Goal: Task Accomplishment & Management: Complete application form

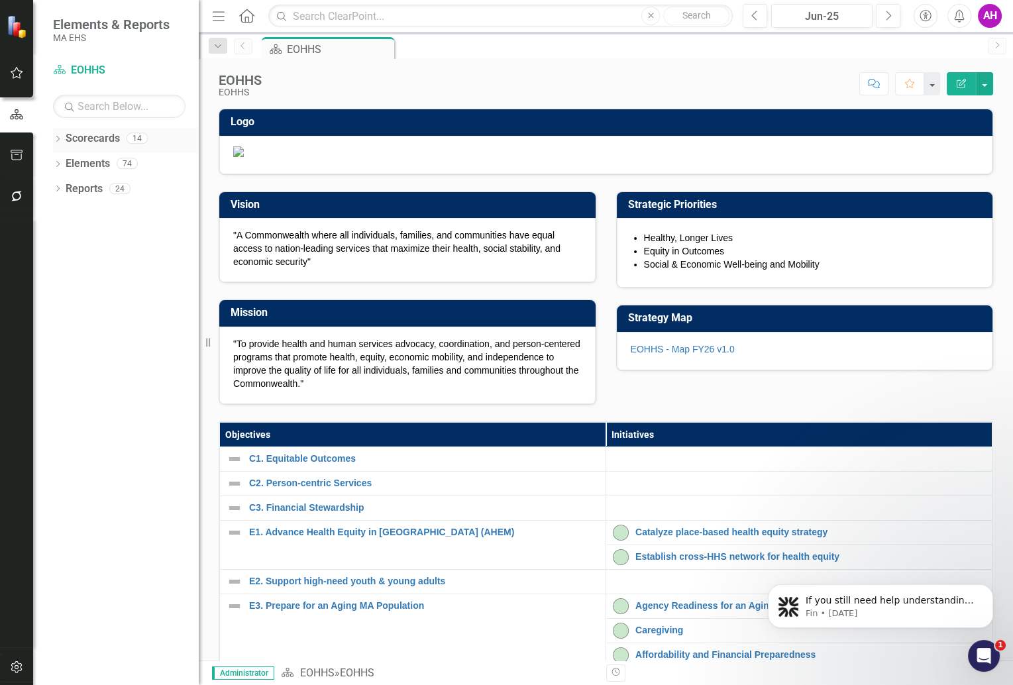
click at [58, 137] on icon at bounding box center [57, 139] width 3 height 6
click at [80, 162] on link "EOHHS" at bounding box center [136, 163] width 126 height 15
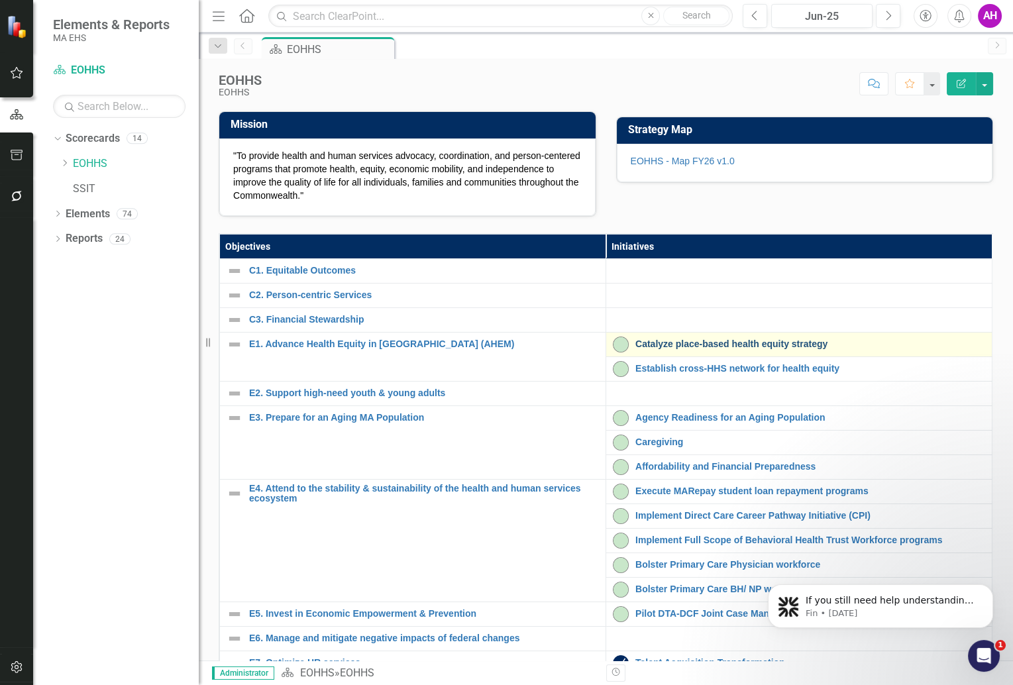
click at [676, 349] on link "Catalyze place-based health equity strategy" at bounding box center [810, 344] width 350 height 10
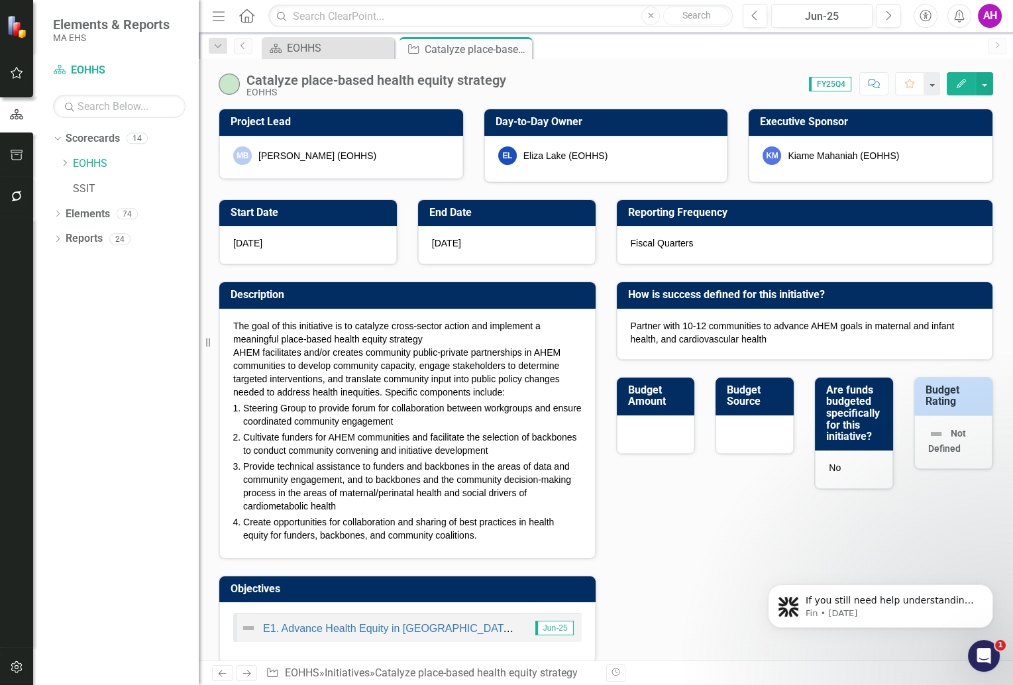
checkbox input "true"
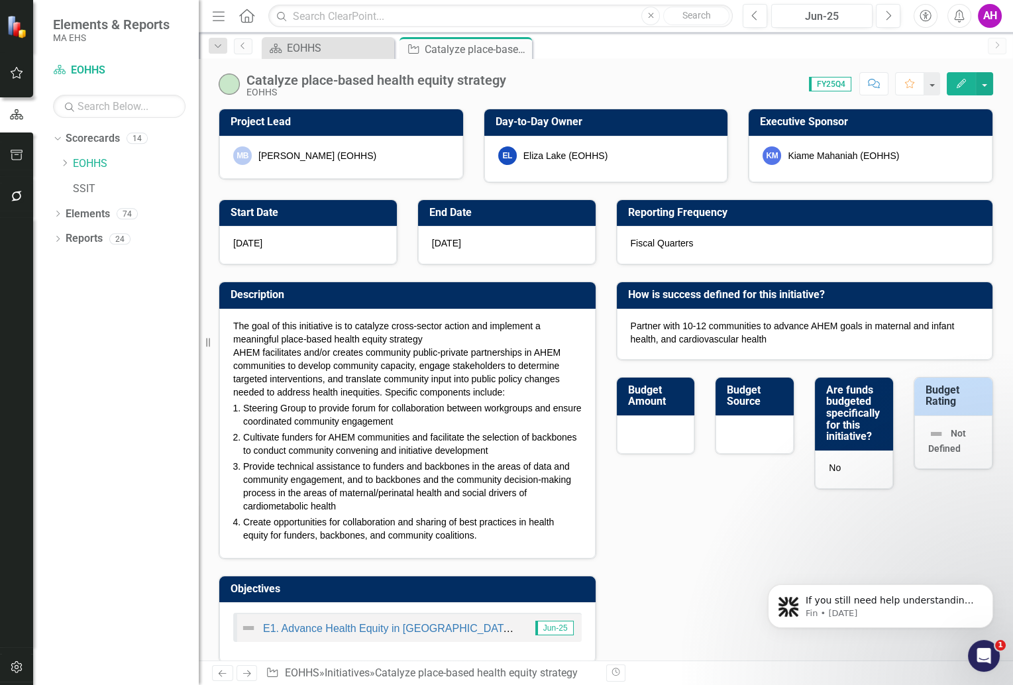
click at [249, 674] on icon "Next" at bounding box center [246, 673] width 11 height 9
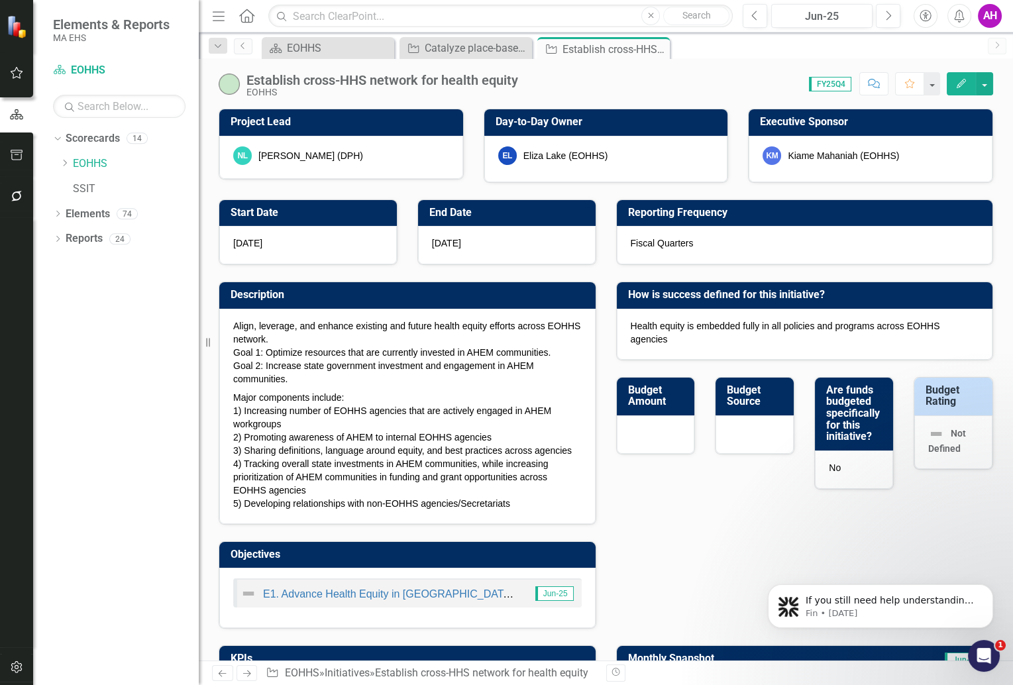
click at [249, 674] on icon "Next" at bounding box center [246, 673] width 11 height 9
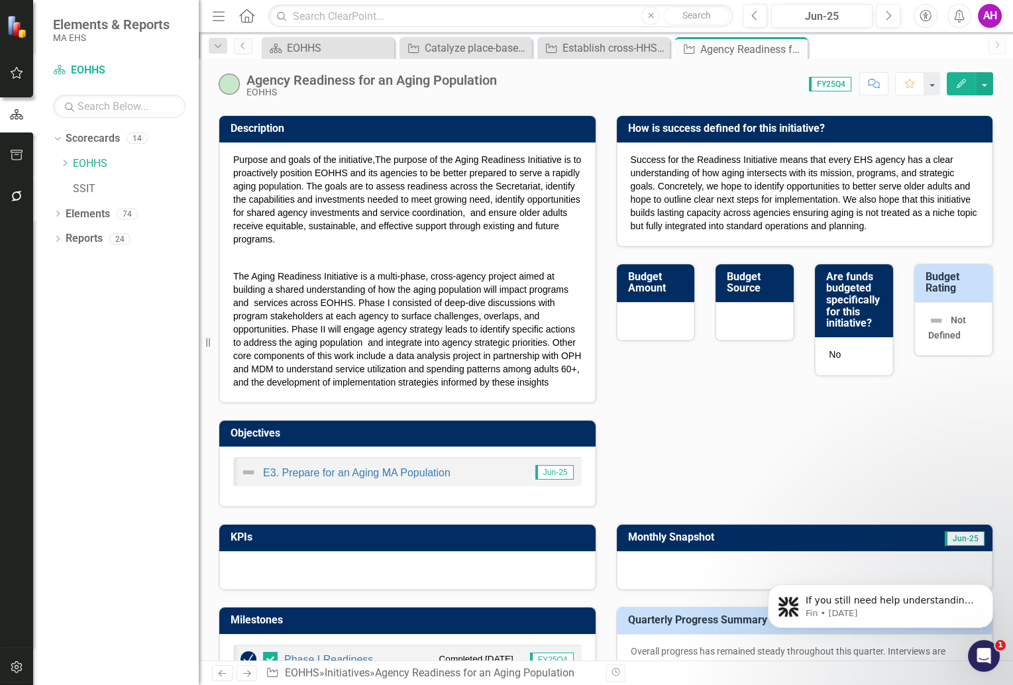
scroll to position [167, 0]
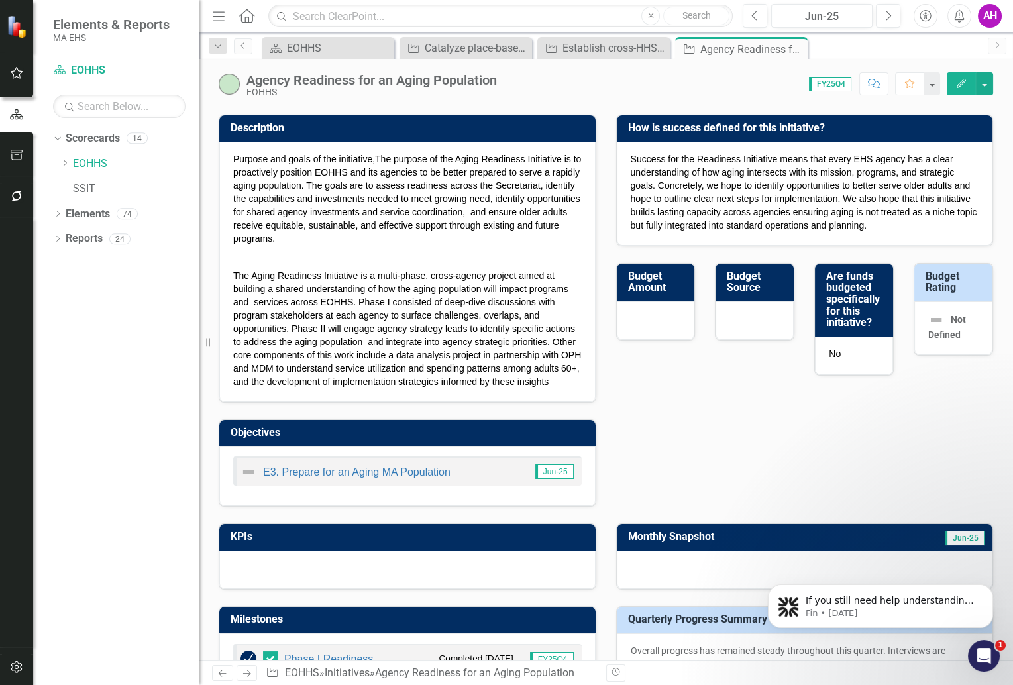
click at [248, 674] on icon at bounding box center [247, 673] width 8 height 7
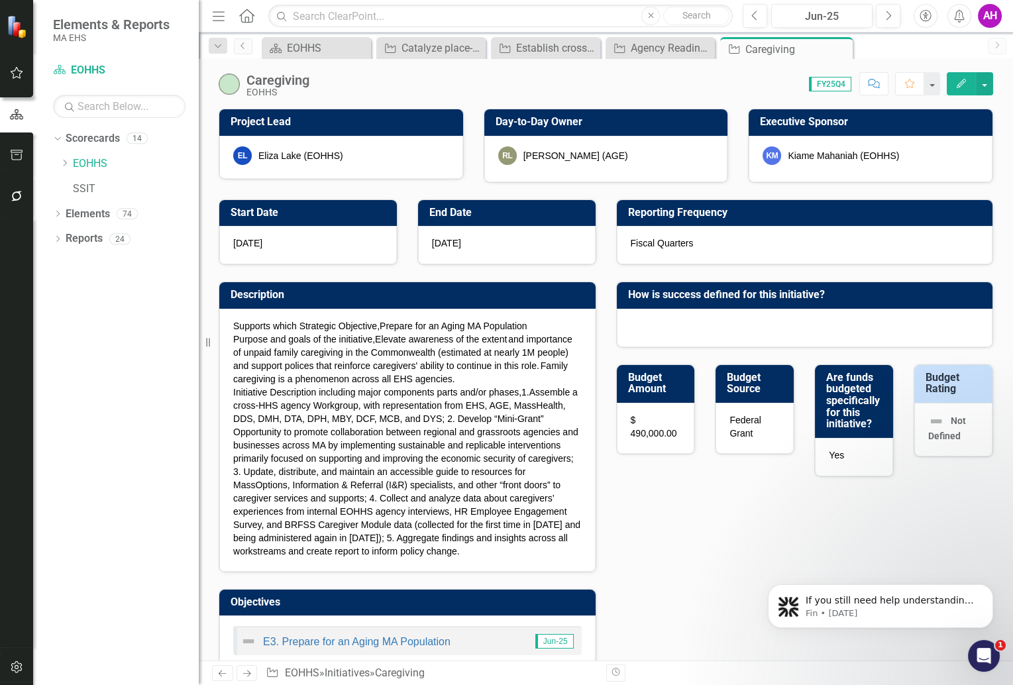
click at [248, 674] on icon at bounding box center [247, 673] width 8 height 7
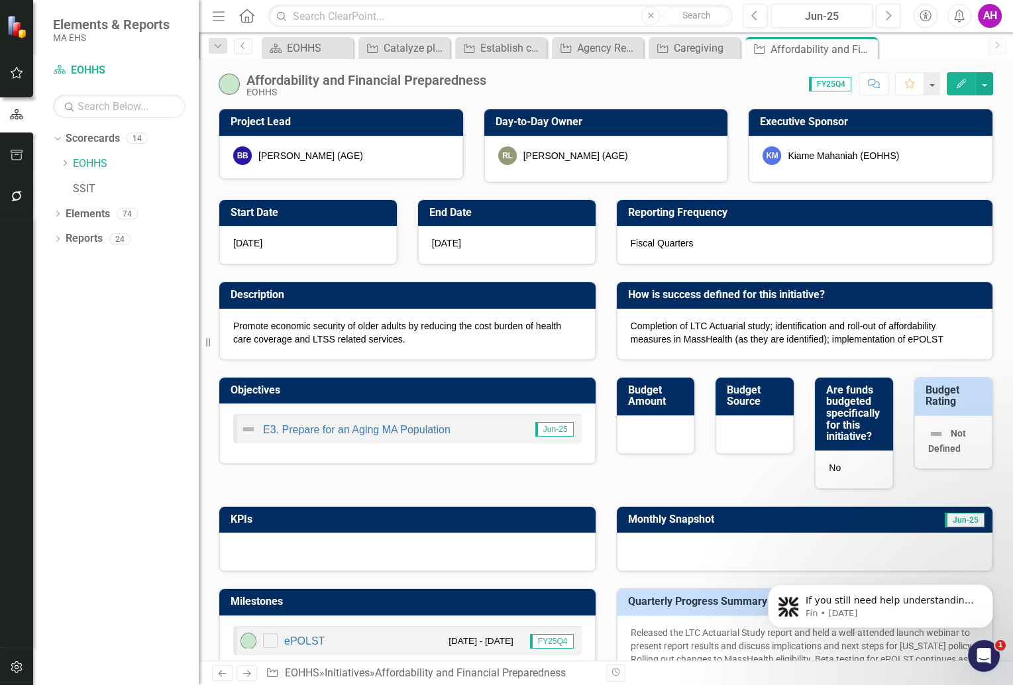
click at [248, 674] on icon at bounding box center [247, 673] width 8 height 7
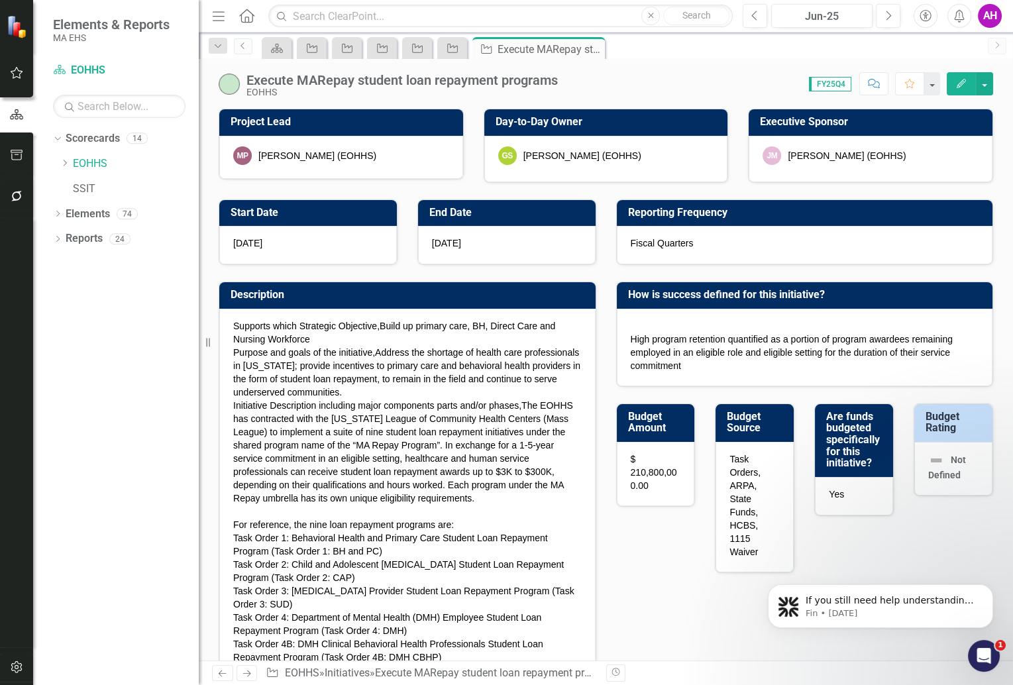
checkbox input "true"
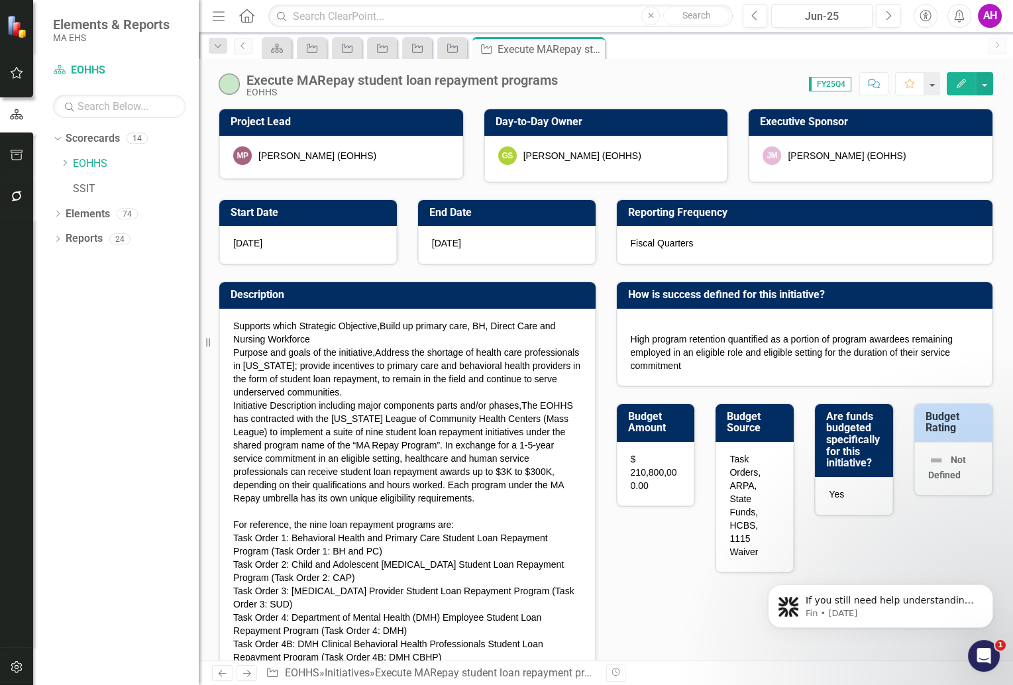
checkbox input "true"
click at [246, 672] on icon "Next" at bounding box center [246, 673] width 11 height 9
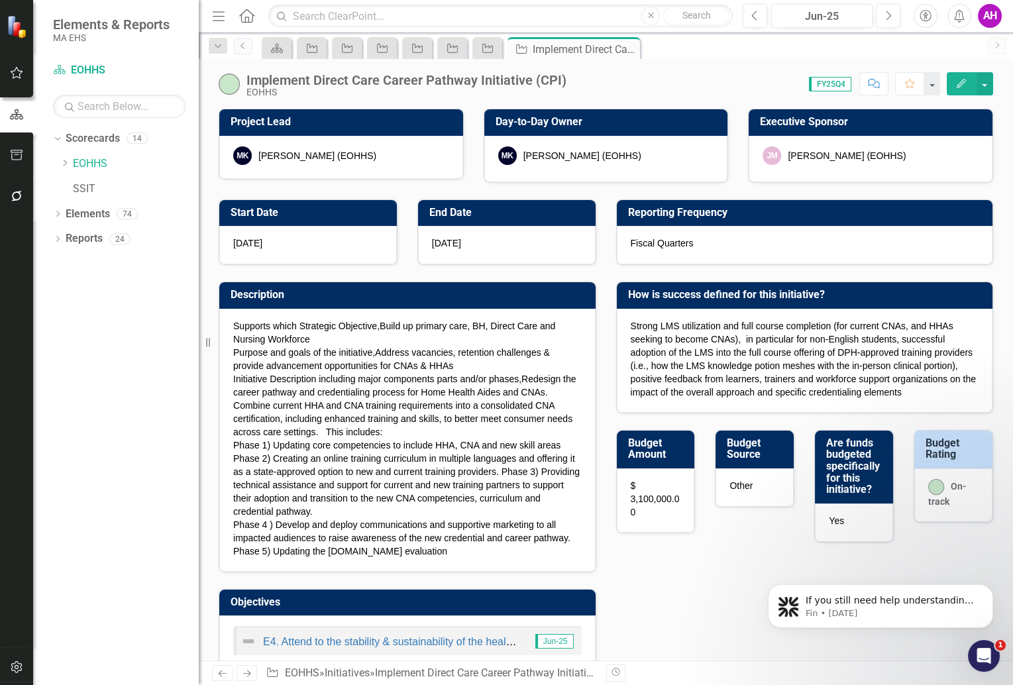
click at [247, 672] on icon at bounding box center [247, 673] width 8 height 7
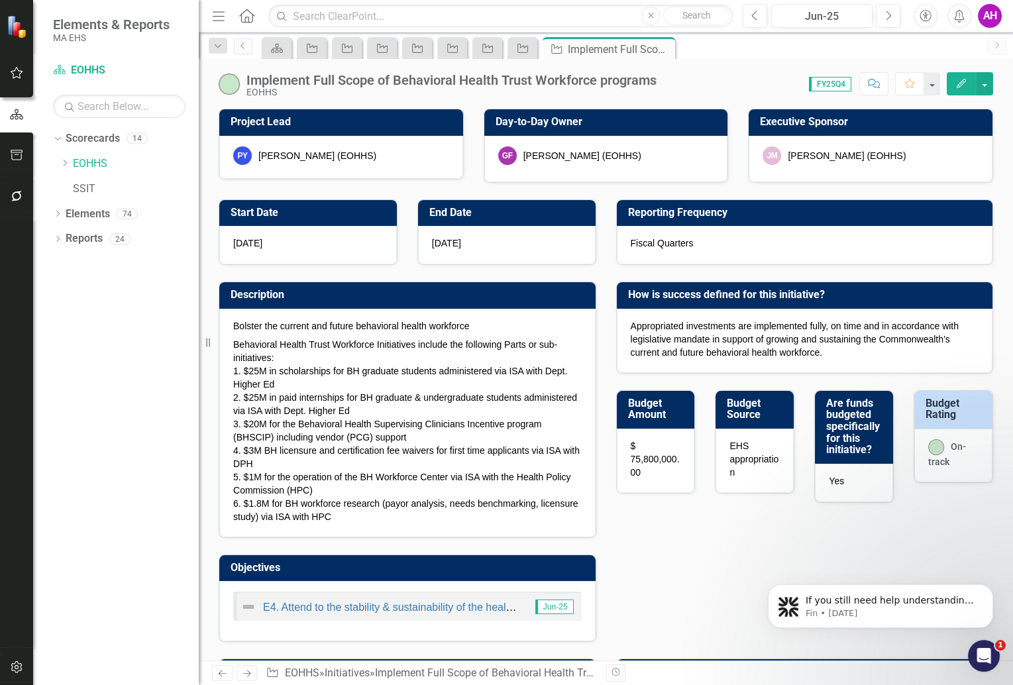
click at [248, 672] on icon at bounding box center [247, 673] width 8 height 7
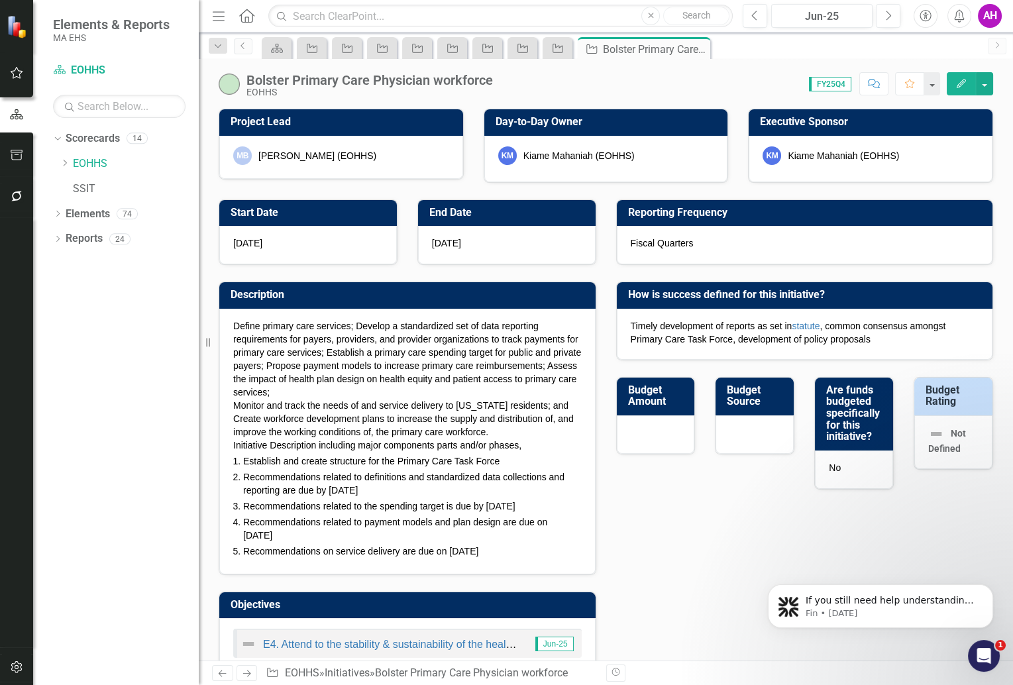
click at [248, 672] on icon at bounding box center [247, 673] width 8 height 7
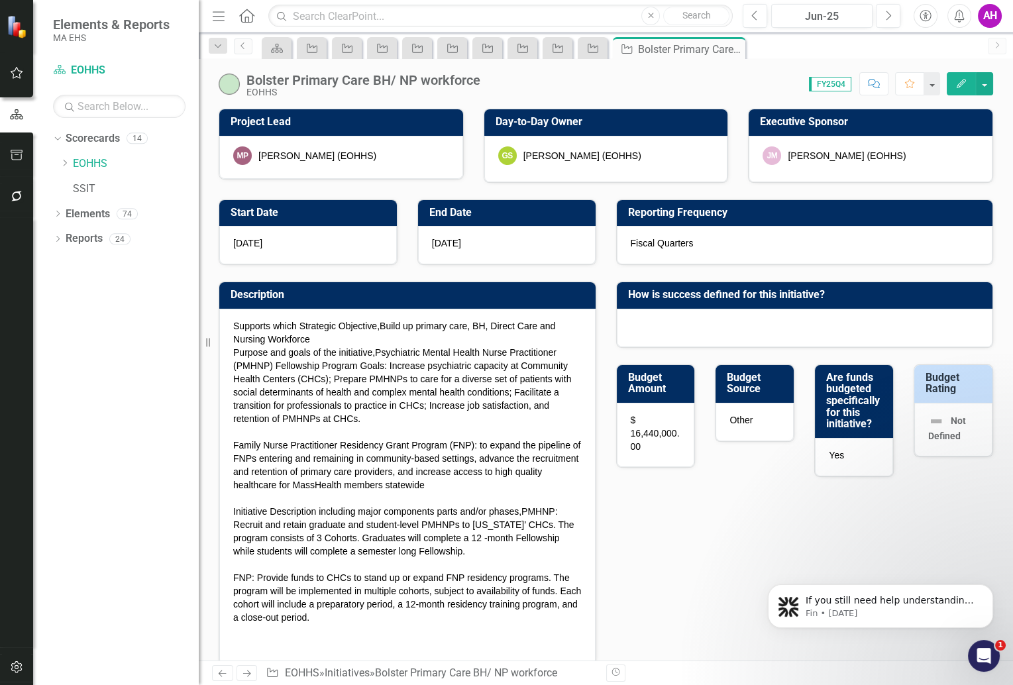
click at [248, 672] on icon at bounding box center [247, 673] width 8 height 7
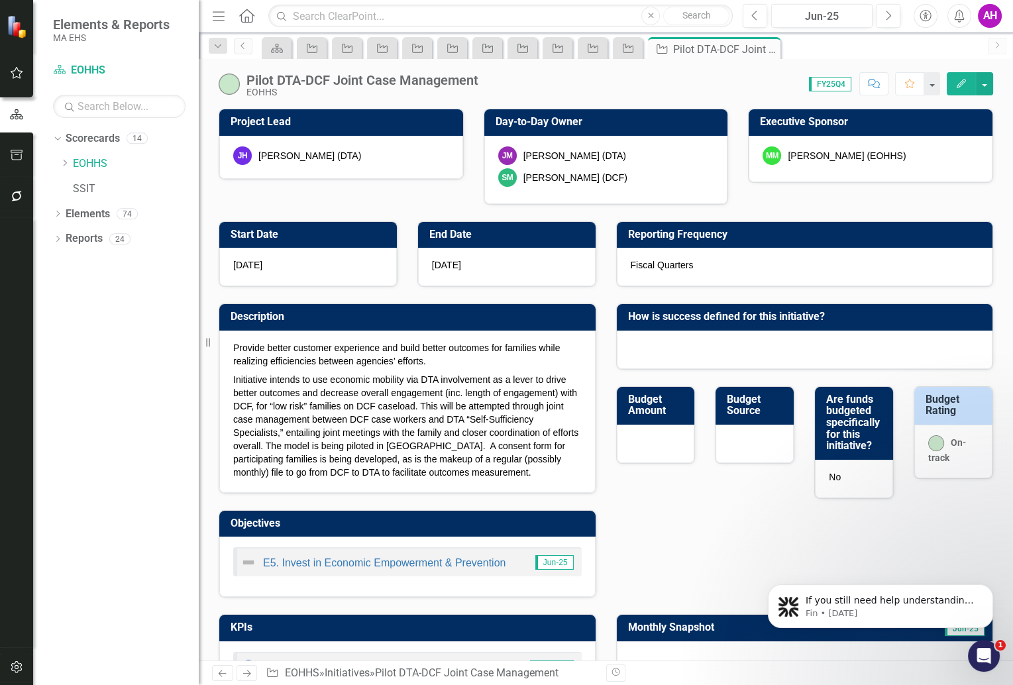
click at [248, 672] on icon at bounding box center [247, 673] width 8 height 7
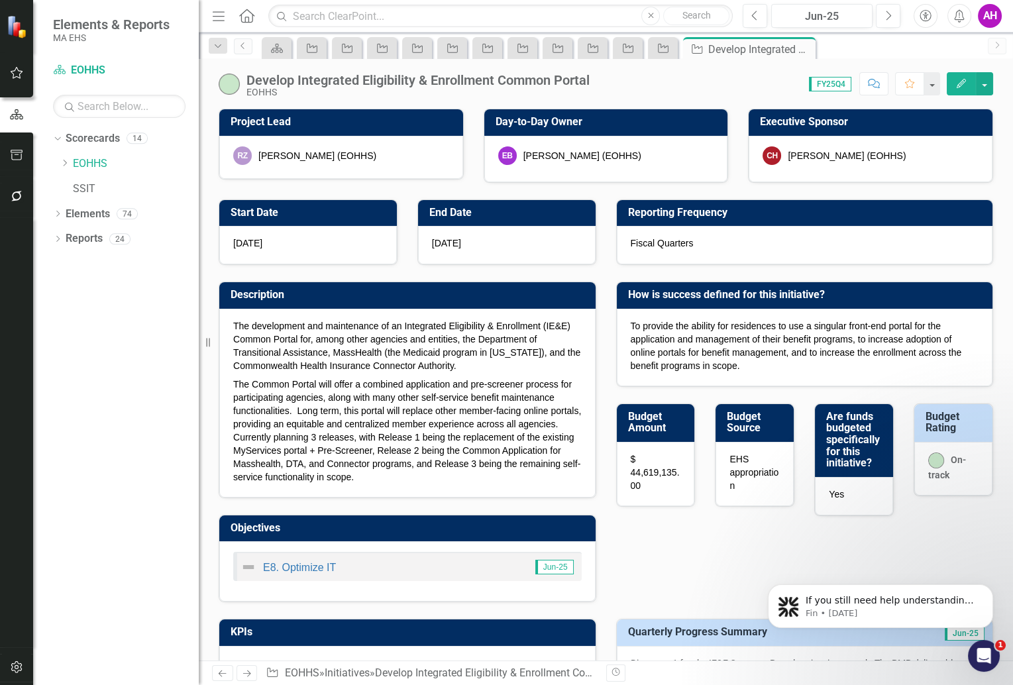
checkbox input "true"
click at [249, 671] on icon "Next" at bounding box center [246, 673] width 11 height 9
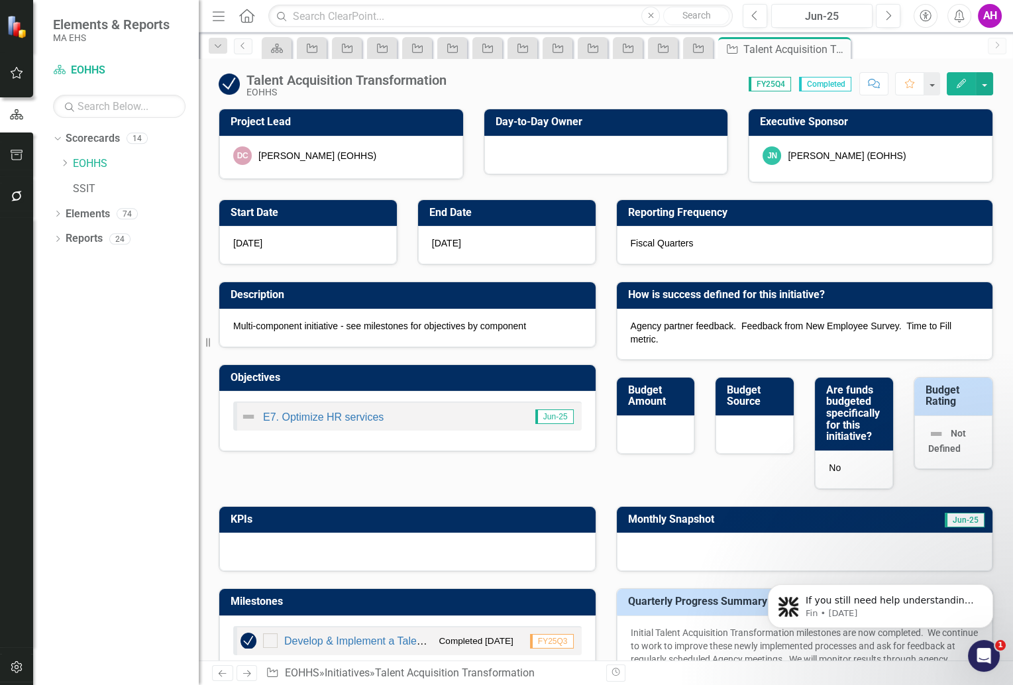
checkbox input "true"
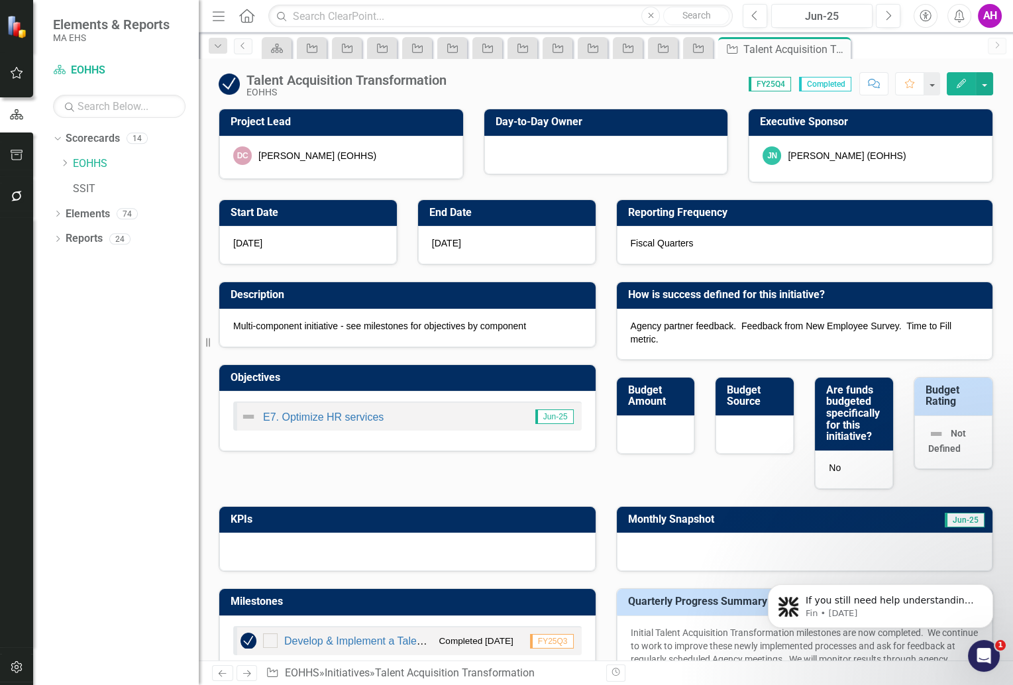
checkbox input "true"
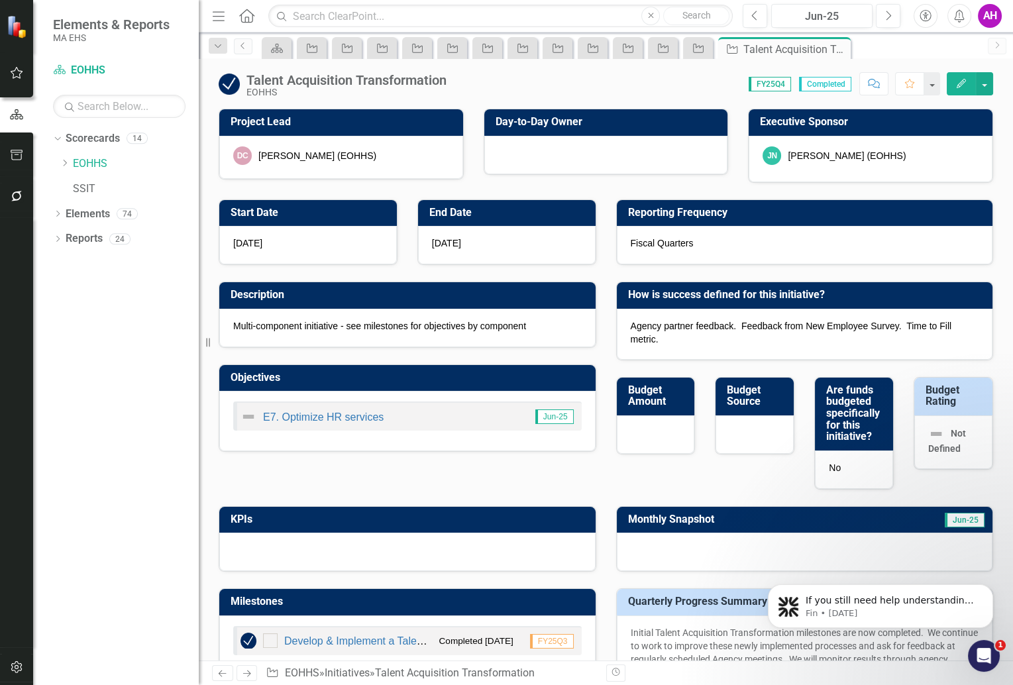
checkbox input "true"
click at [249, 671] on icon "Next" at bounding box center [246, 673] width 11 height 9
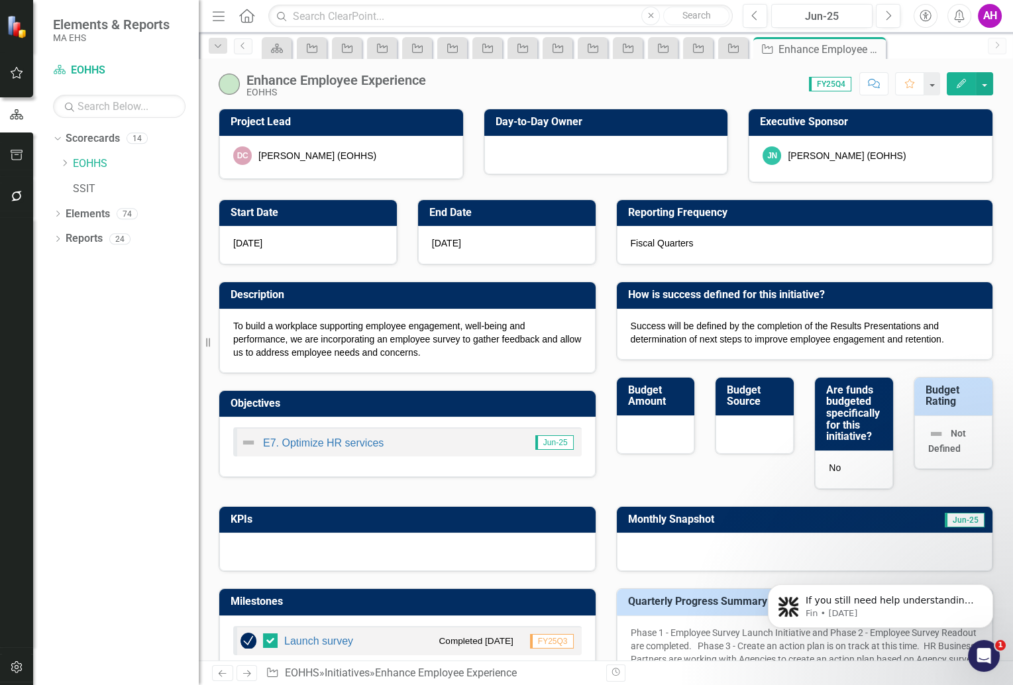
click at [249, 671] on icon "Next" at bounding box center [246, 673] width 11 height 9
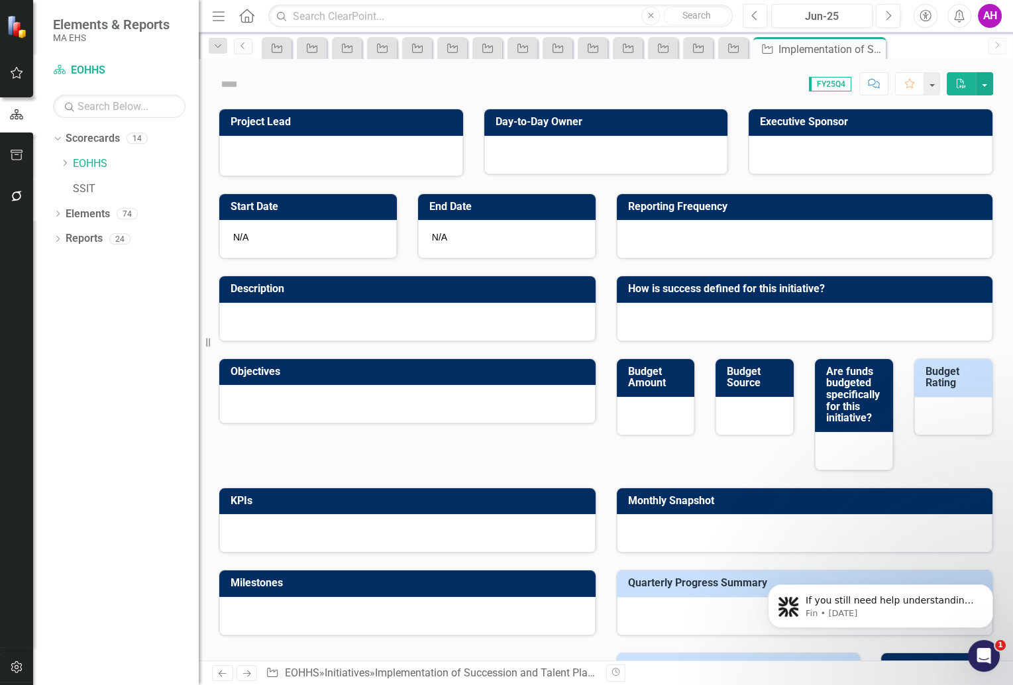
checkbox input "true"
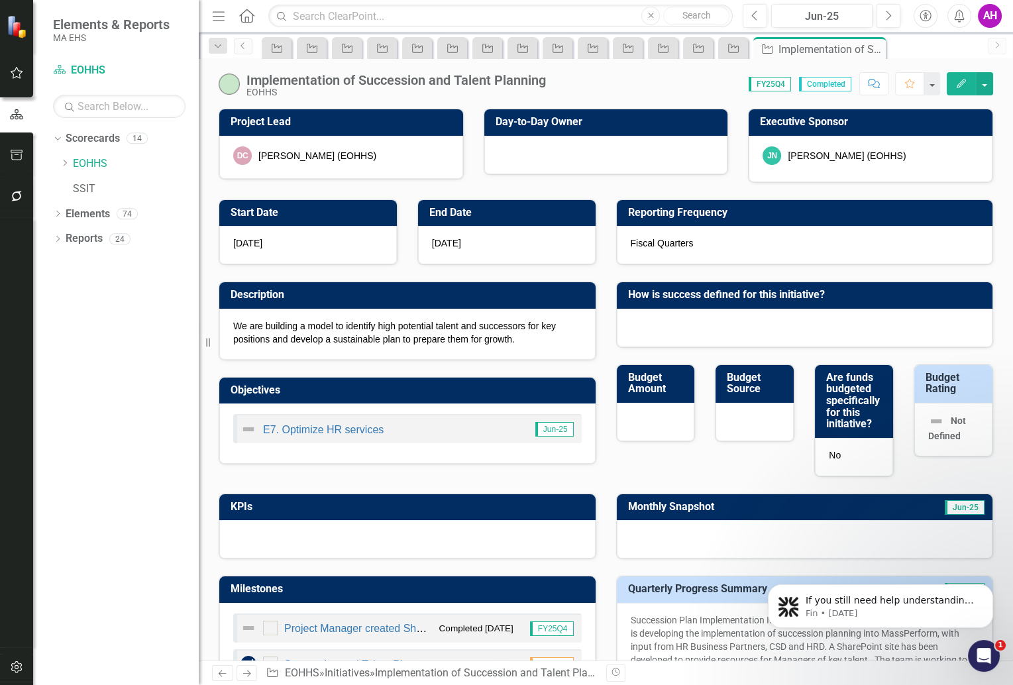
checkbox input "true"
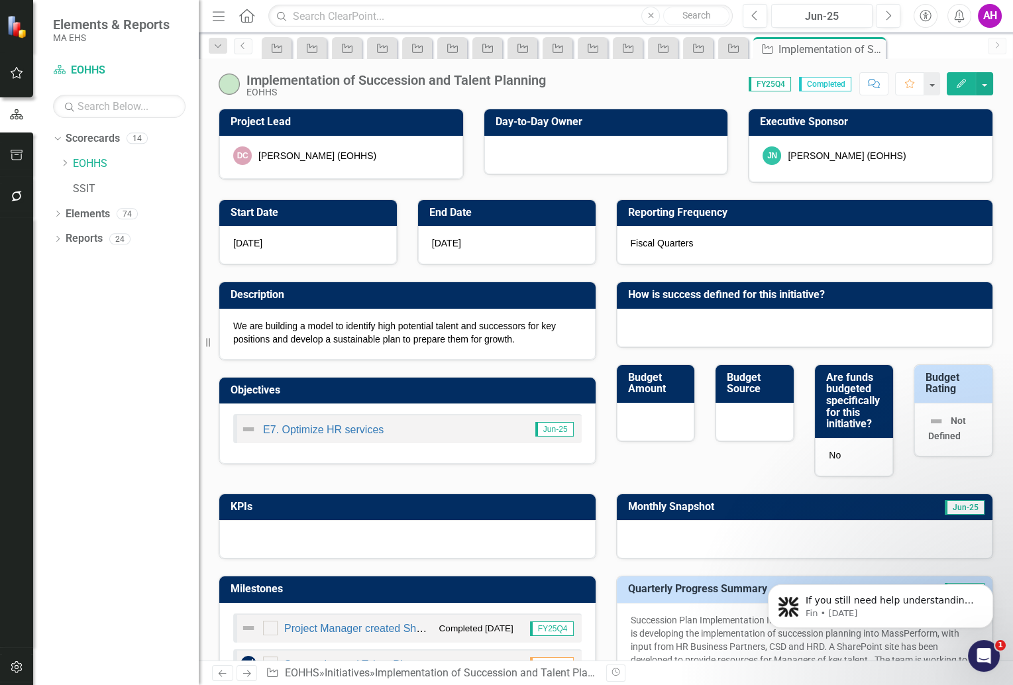
checkbox input "true"
click at [249, 671] on icon "Next" at bounding box center [246, 673] width 11 height 9
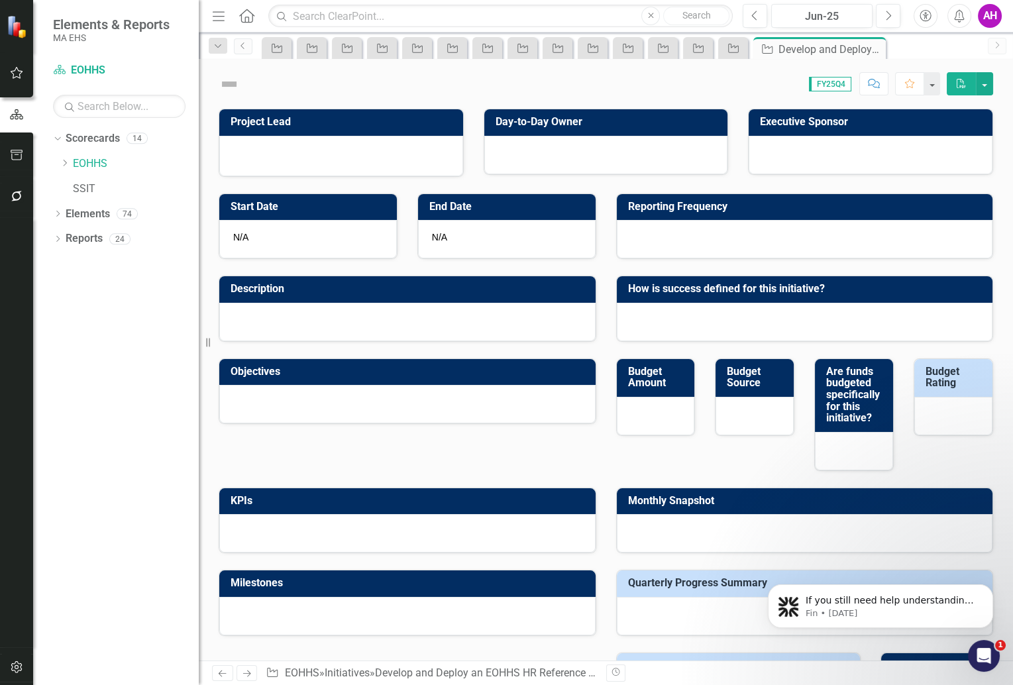
checkbox input "true"
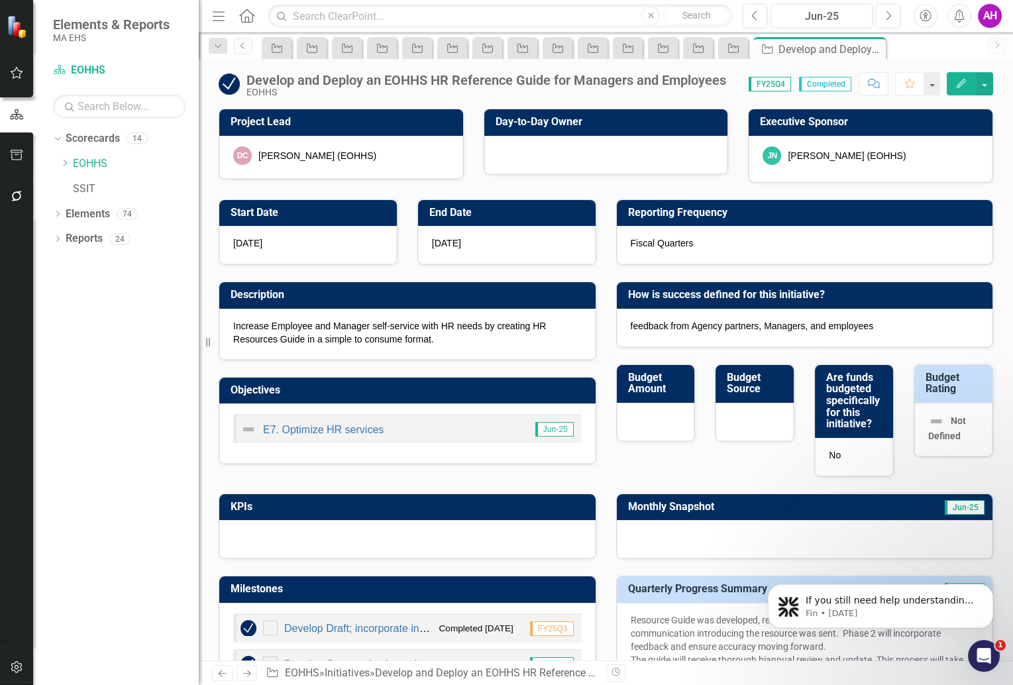
checkbox input "true"
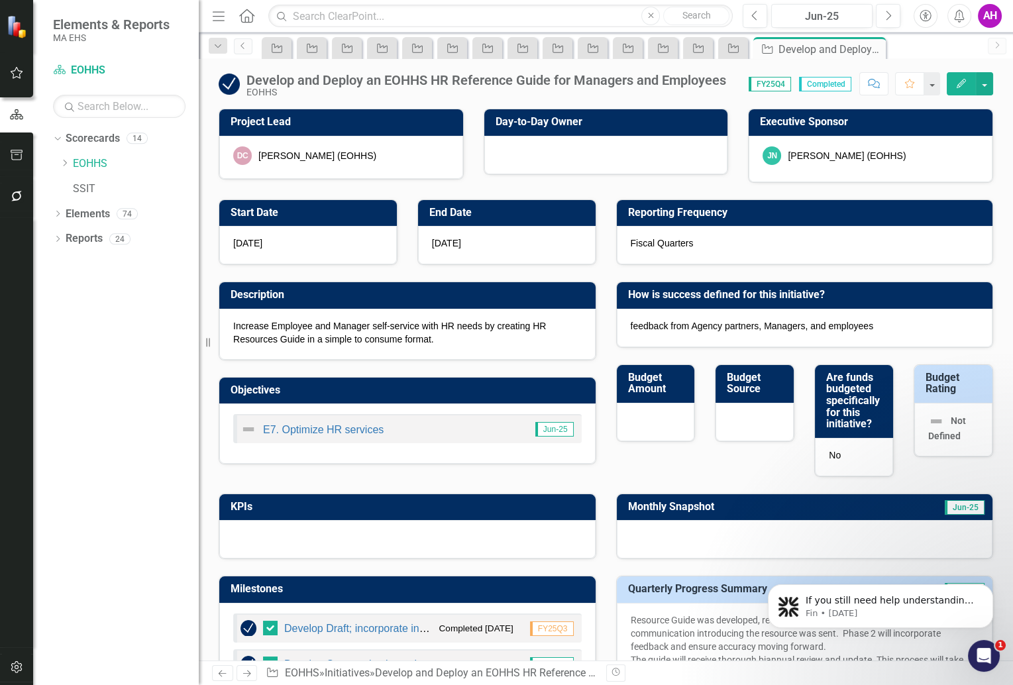
click at [250, 671] on icon "Next" at bounding box center [246, 673] width 11 height 9
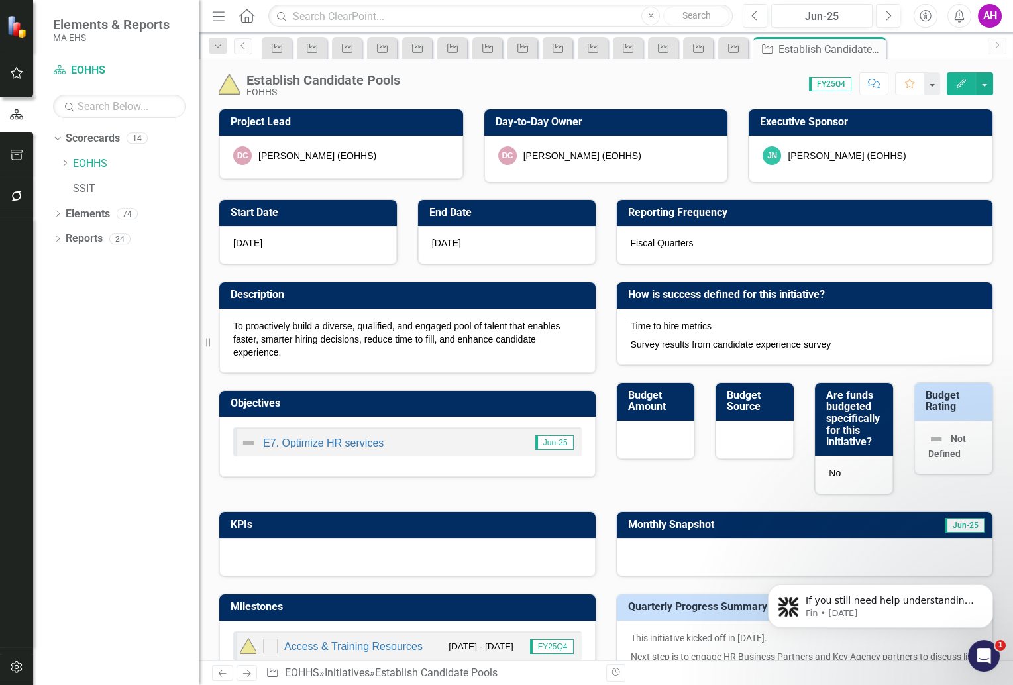
click at [250, 671] on icon "Next" at bounding box center [246, 673] width 11 height 9
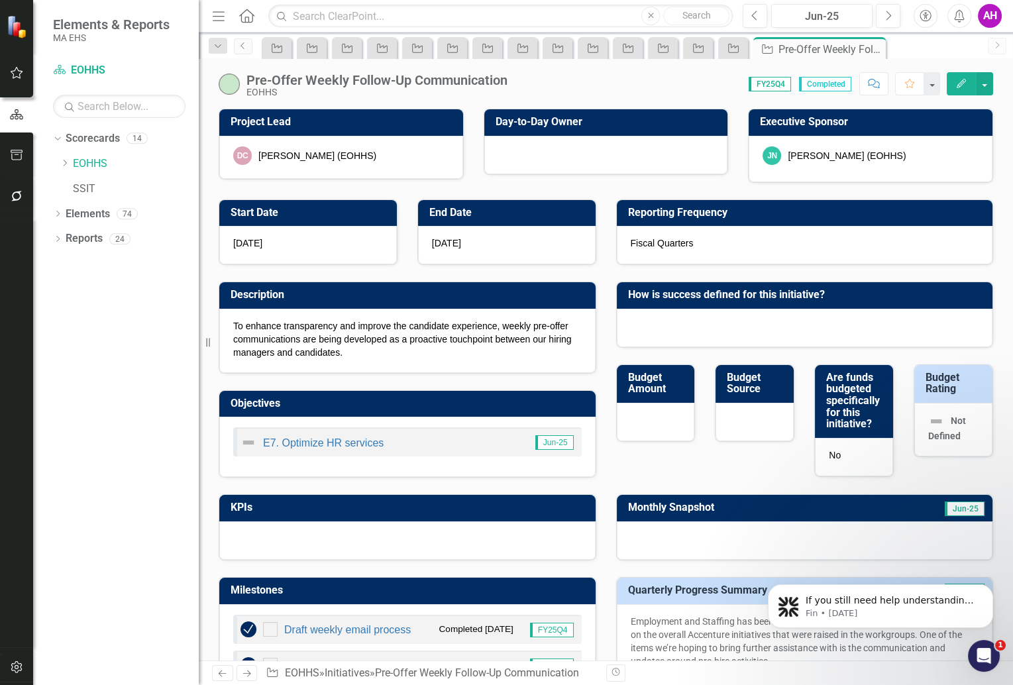
checkbox input "true"
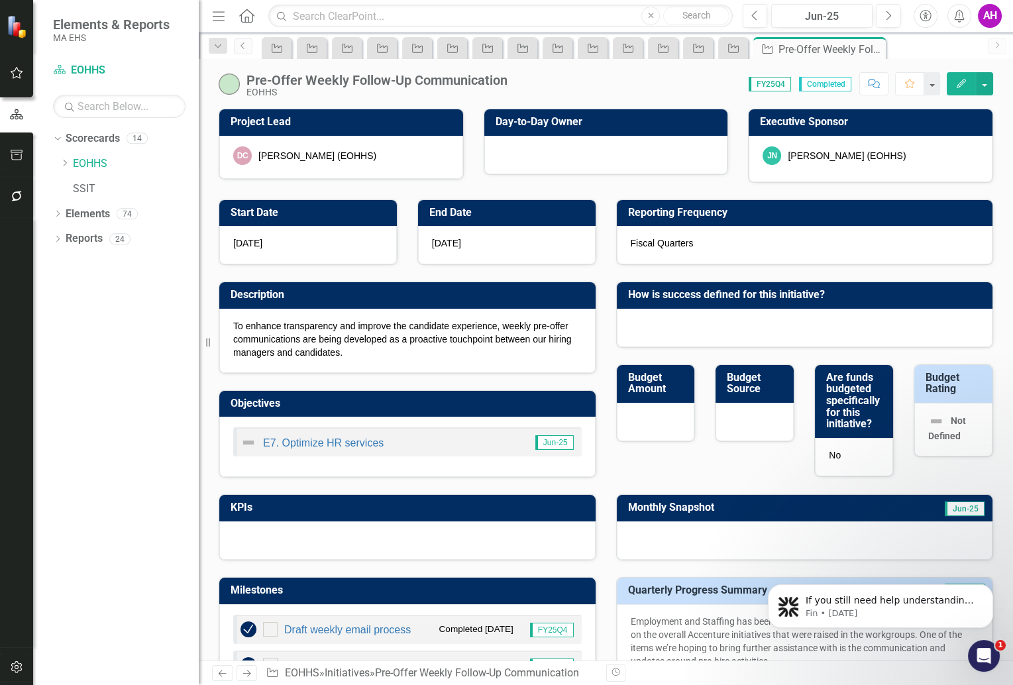
checkbox input "true"
click at [250, 671] on icon "Next" at bounding box center [246, 673] width 11 height 9
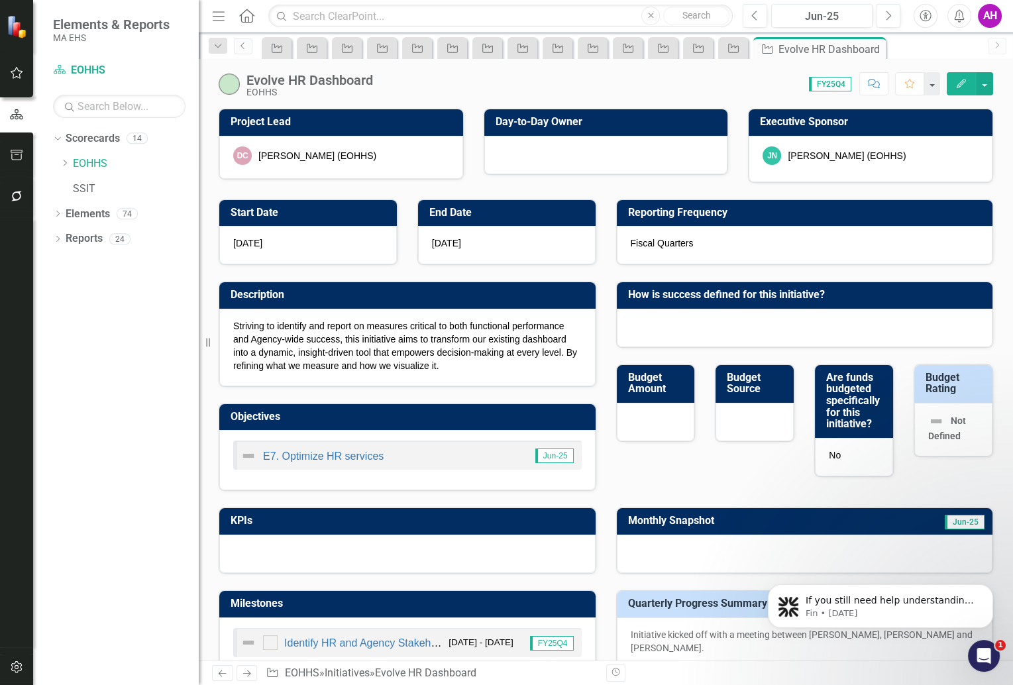
click at [250, 671] on icon "Next" at bounding box center [246, 673] width 11 height 9
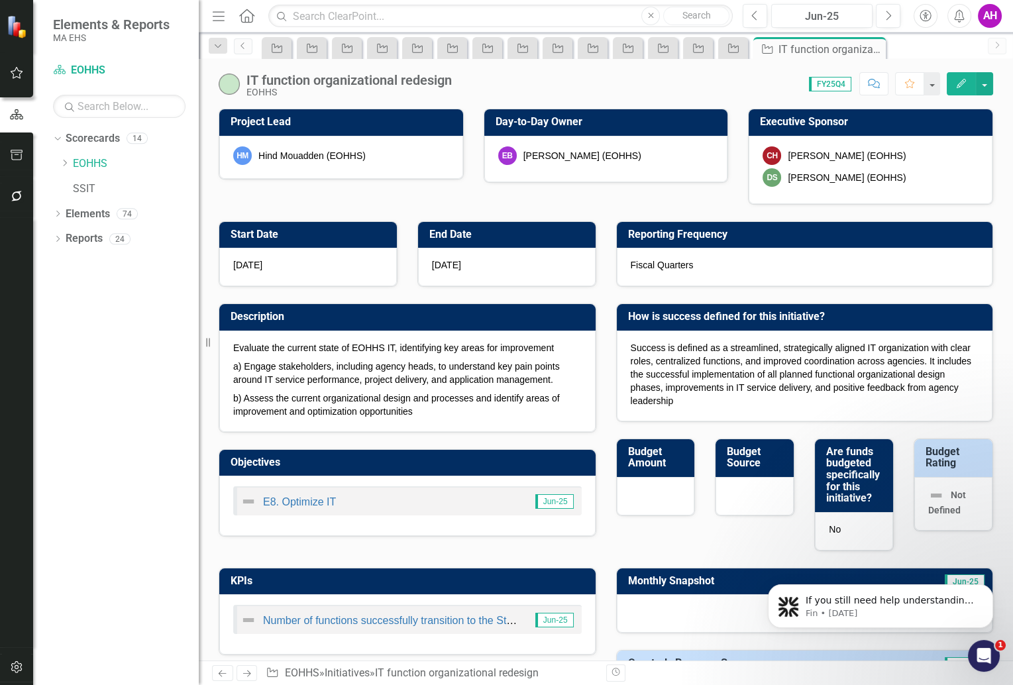
click at [250, 671] on icon "Next" at bounding box center [246, 673] width 11 height 9
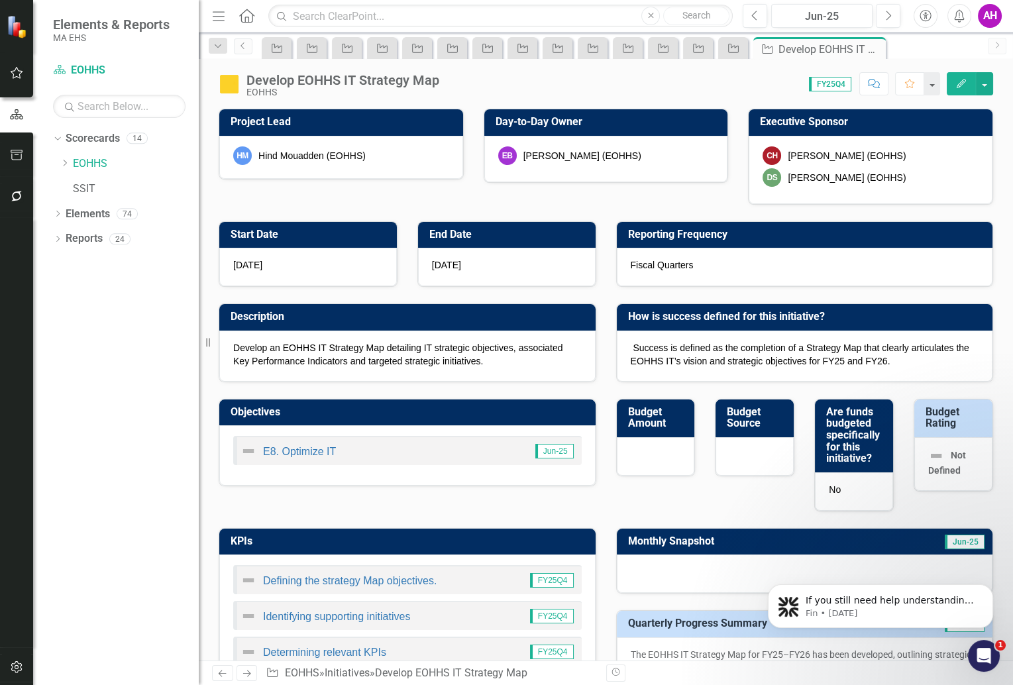
click at [250, 671] on icon "Next" at bounding box center [246, 673] width 11 height 9
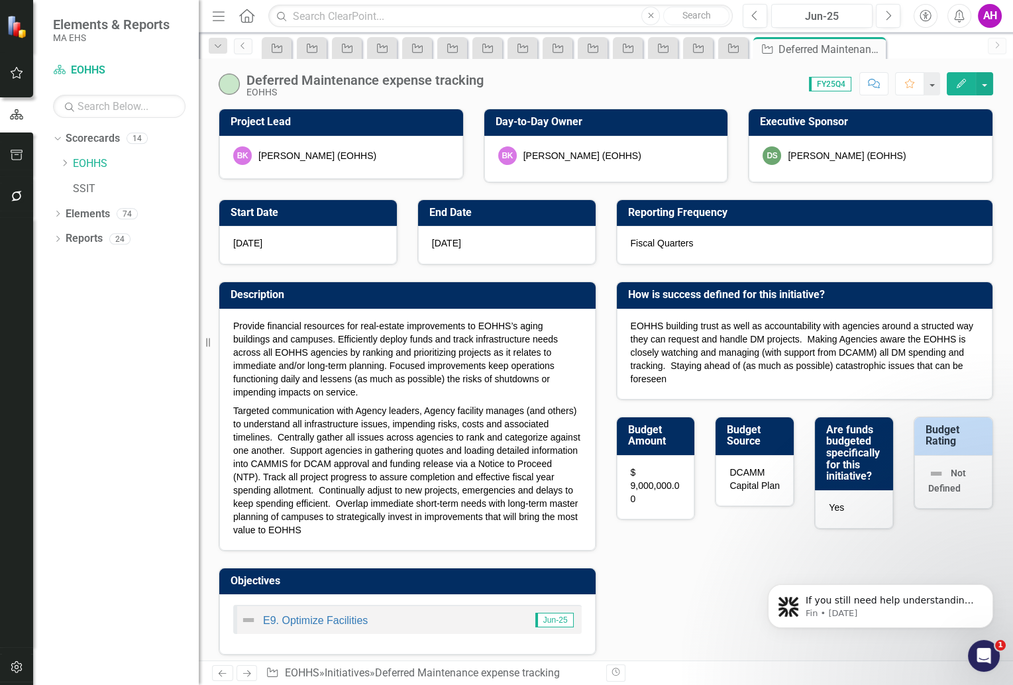
checkbox input "true"
click at [250, 671] on icon "Next" at bounding box center [246, 673] width 11 height 9
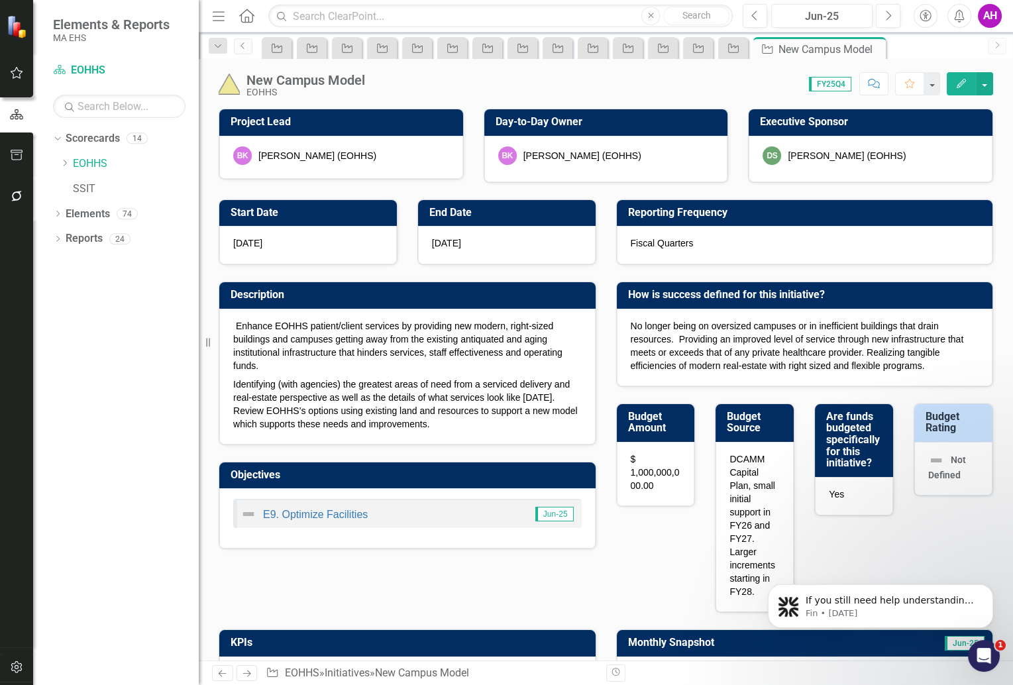
checkbox input "true"
click at [250, 671] on icon "Next" at bounding box center [246, 673] width 11 height 9
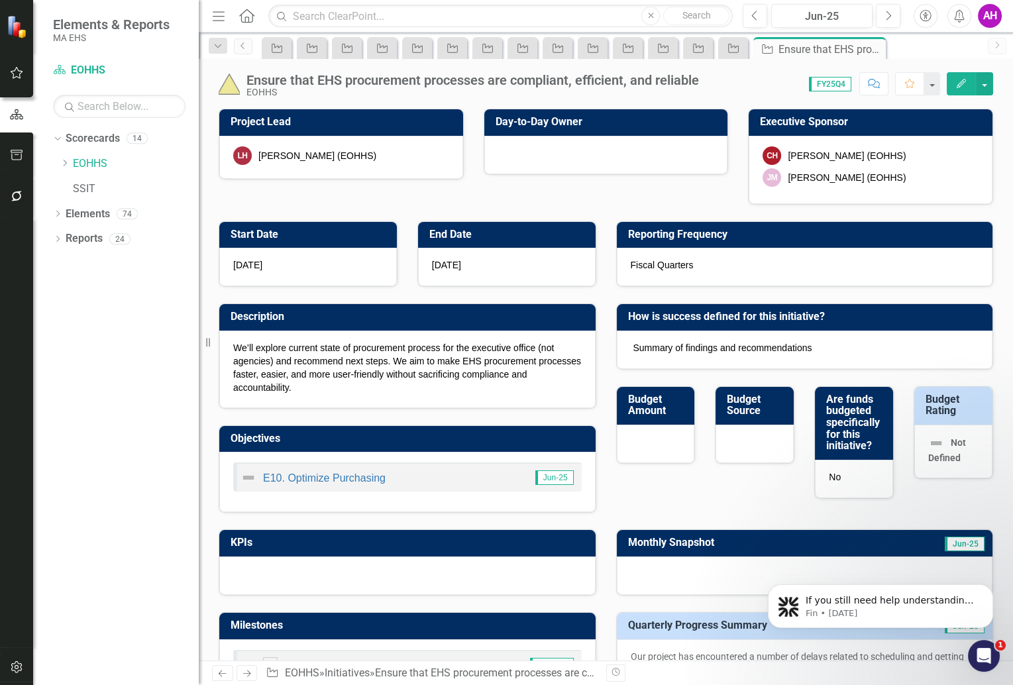
checkbox input "true"
click at [250, 671] on icon "Next" at bounding box center [246, 673] width 11 height 9
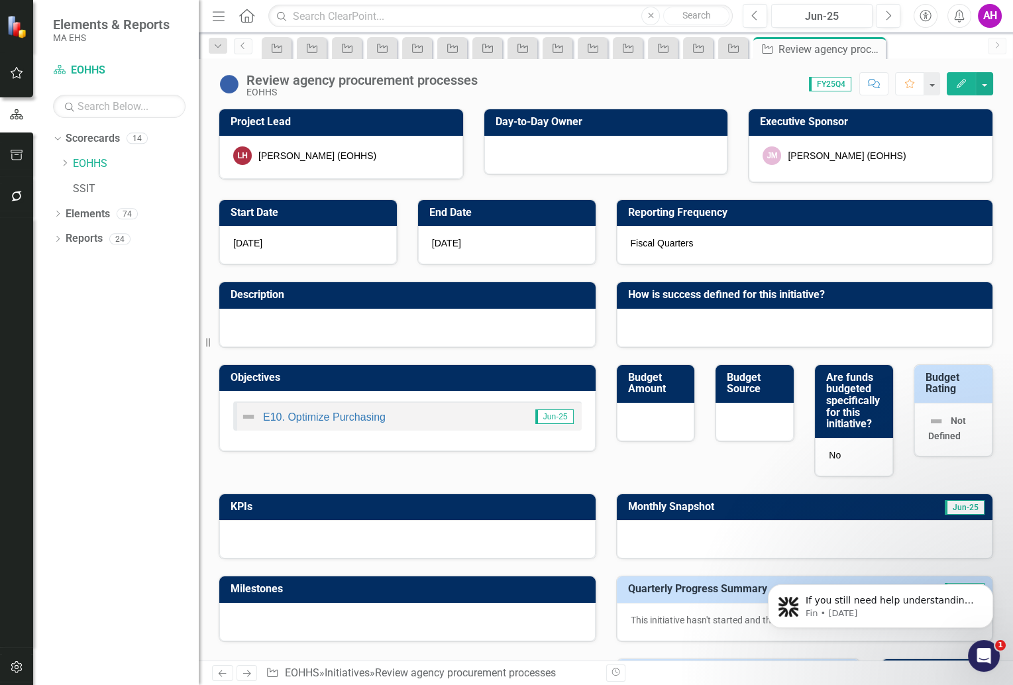
click at [250, 671] on icon "Next" at bounding box center [246, 673] width 11 height 9
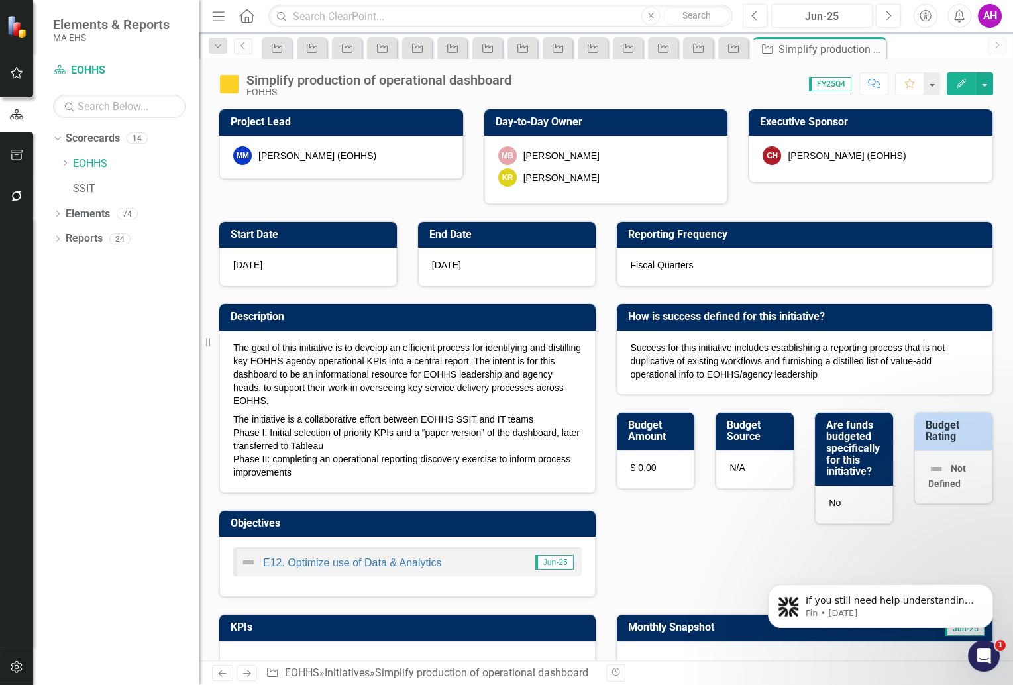
click at [249, 674] on icon at bounding box center [247, 673] width 8 height 7
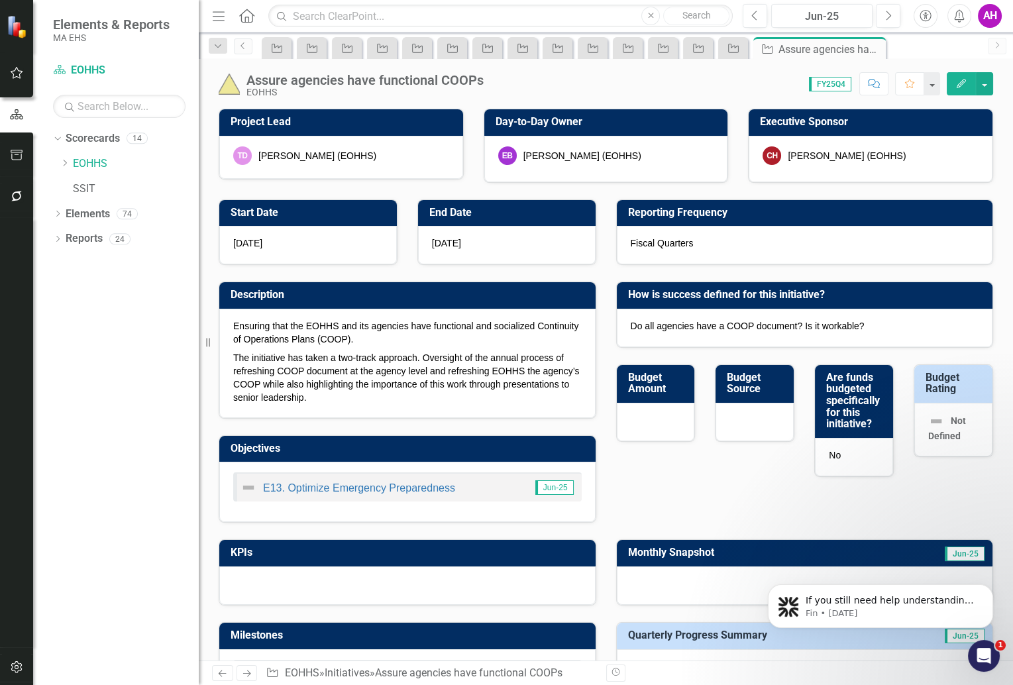
checkbox input "true"
click at [250, 674] on icon "Next" at bounding box center [246, 673] width 11 height 9
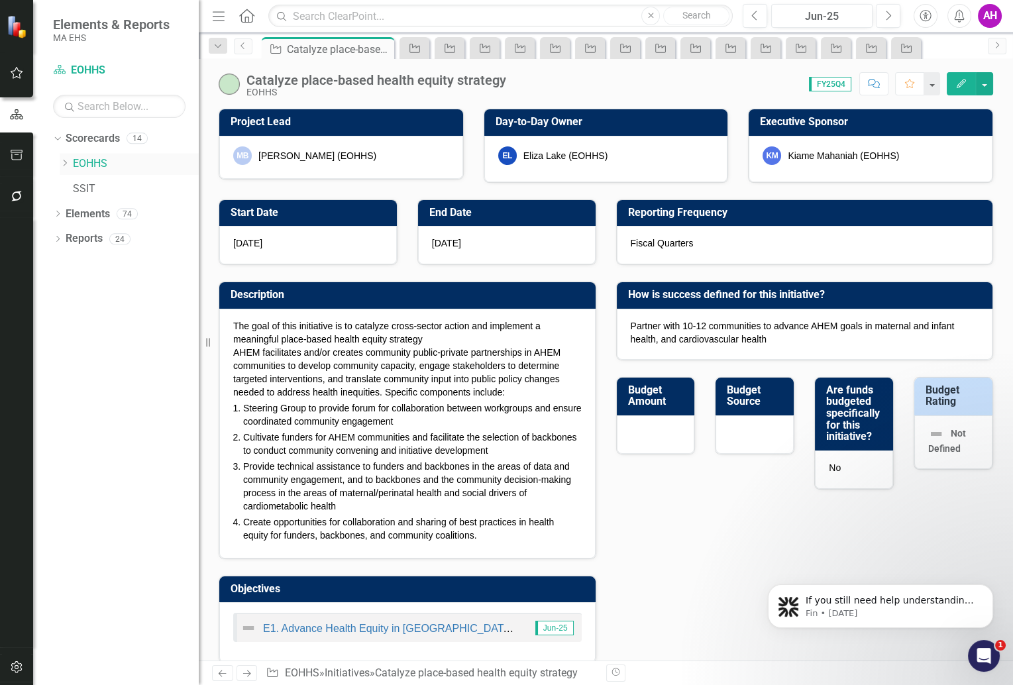
click at [90, 163] on link "EOHHS" at bounding box center [136, 163] width 126 height 15
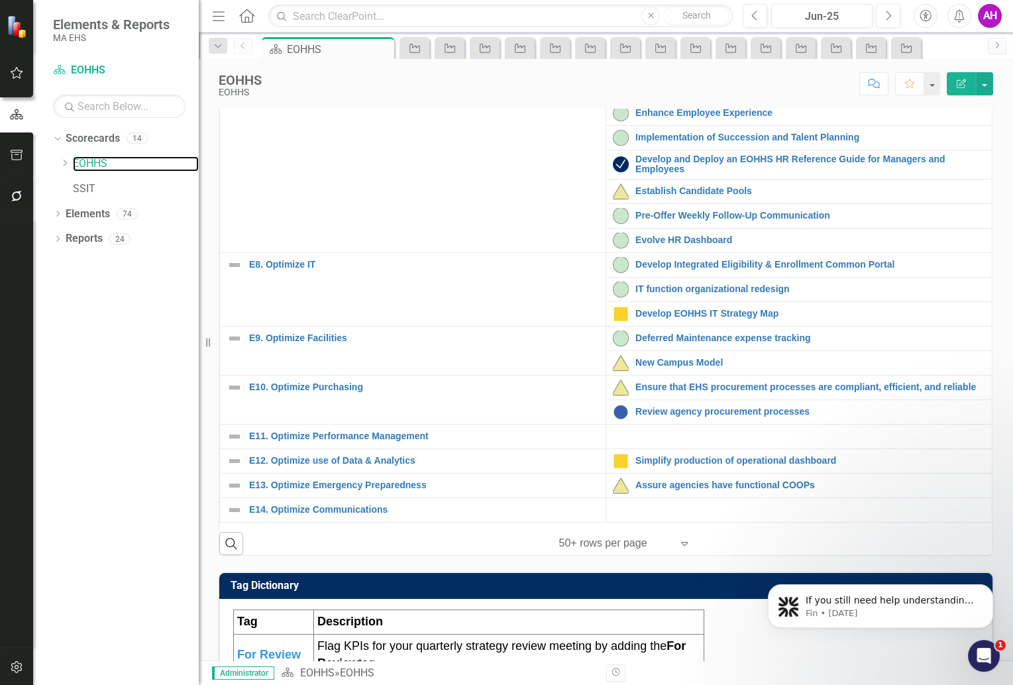
scroll to position [358, 0]
